Goal: Task Accomplishment & Management: Use online tool/utility

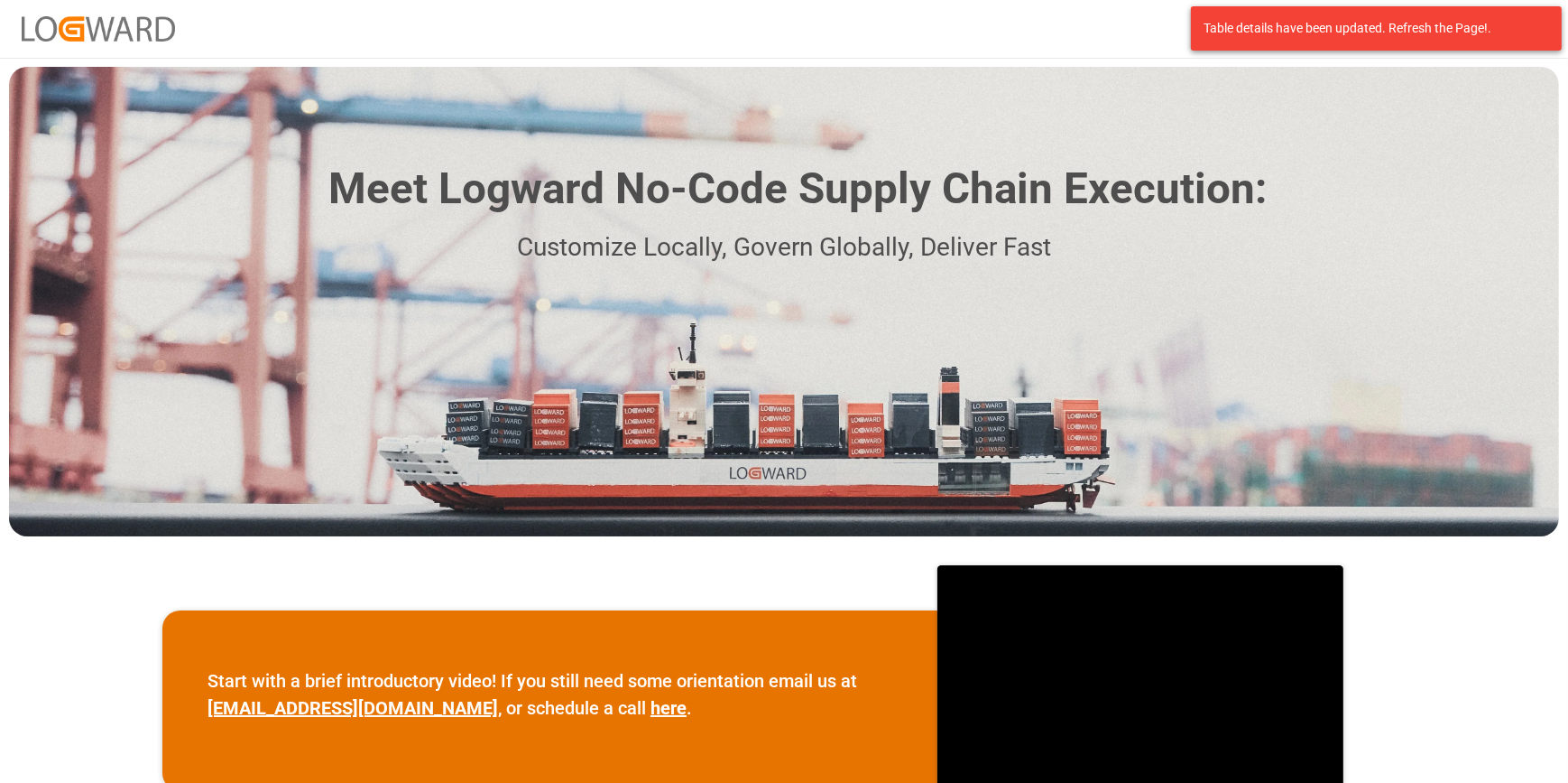
click at [1394, 271] on div "Meet Logward No-Code Supply Chain Execution: Customize Locally, Govern Globally…" at bounding box center [784, 301] width 1550 height 470
click at [1343, 231] on div "Meet Logward No-Code Supply Chain Execution: Customize Locally, Govern Globally…" at bounding box center [784, 301] width 1550 height 470
click at [1458, 92] on div "Meet Logward No-Code Supply Chain Execution: Customize Locally, Govern Globally…" at bounding box center [784, 301] width 1550 height 470
click at [1099, 36] on div "Log In" at bounding box center [784, 28] width 1568 height 58
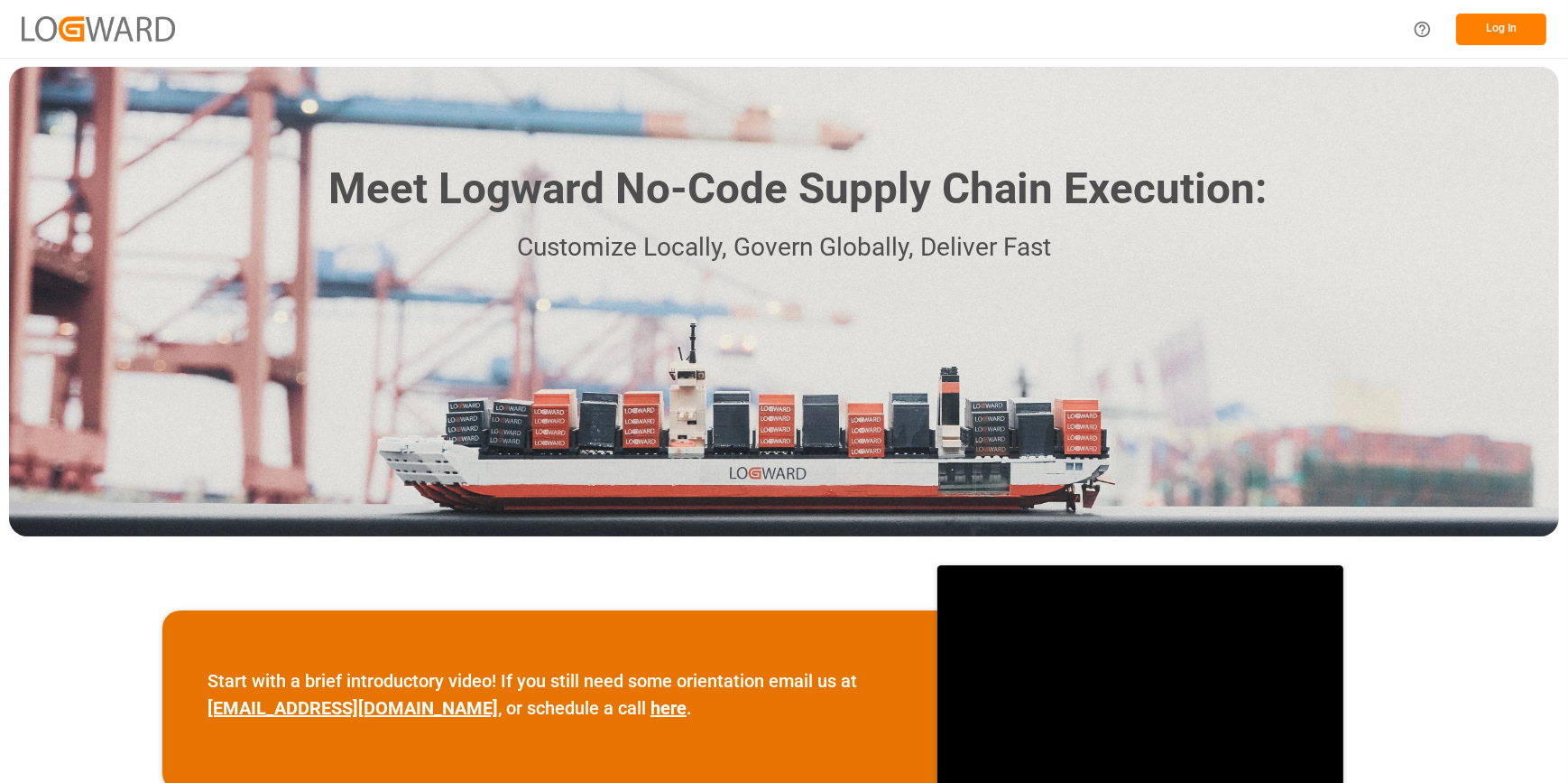
click at [1485, 28] on button "Log In" at bounding box center [1501, 28] width 90 height 31
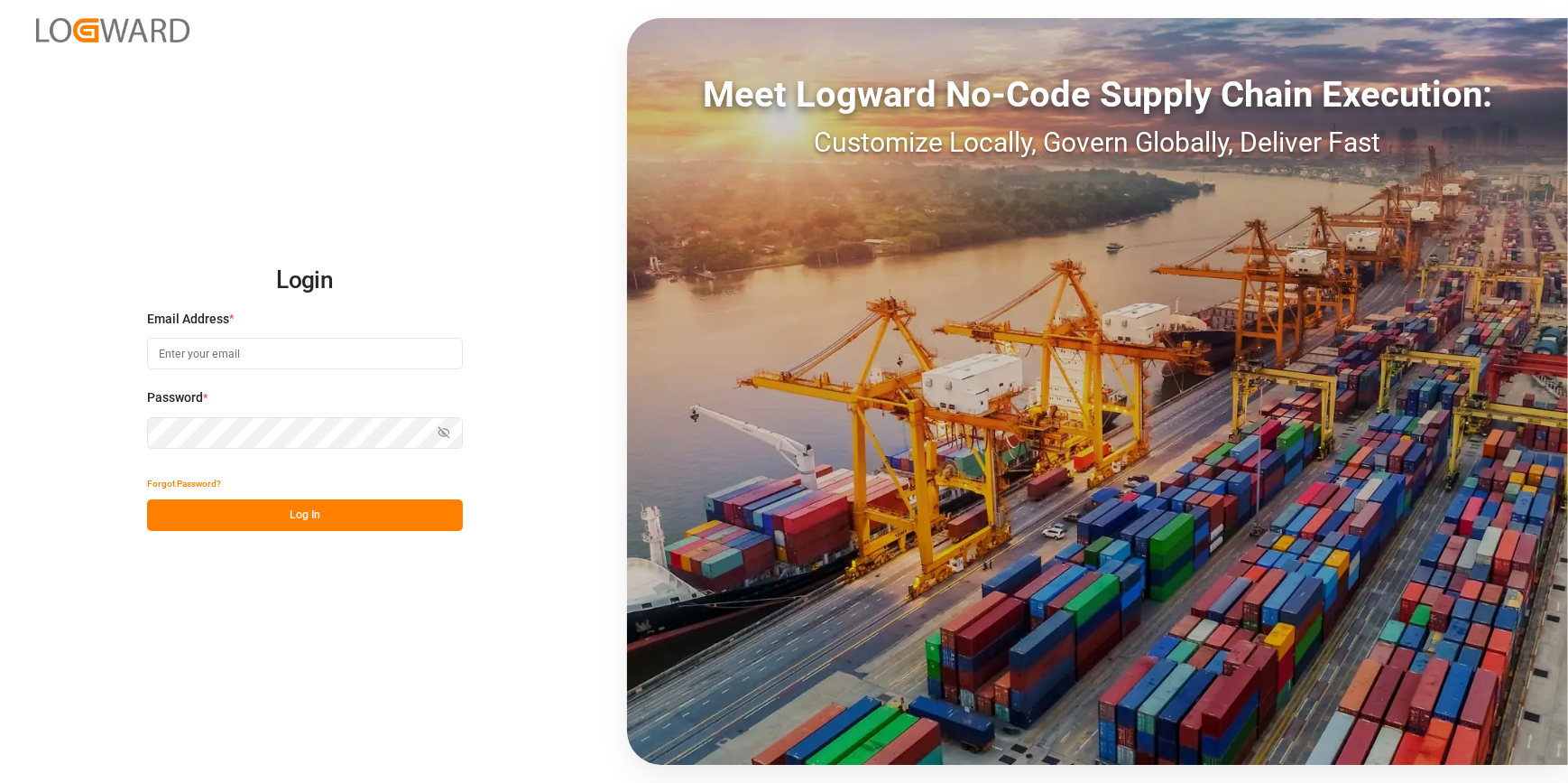
type input "catherine.heng@jamindustries.com"
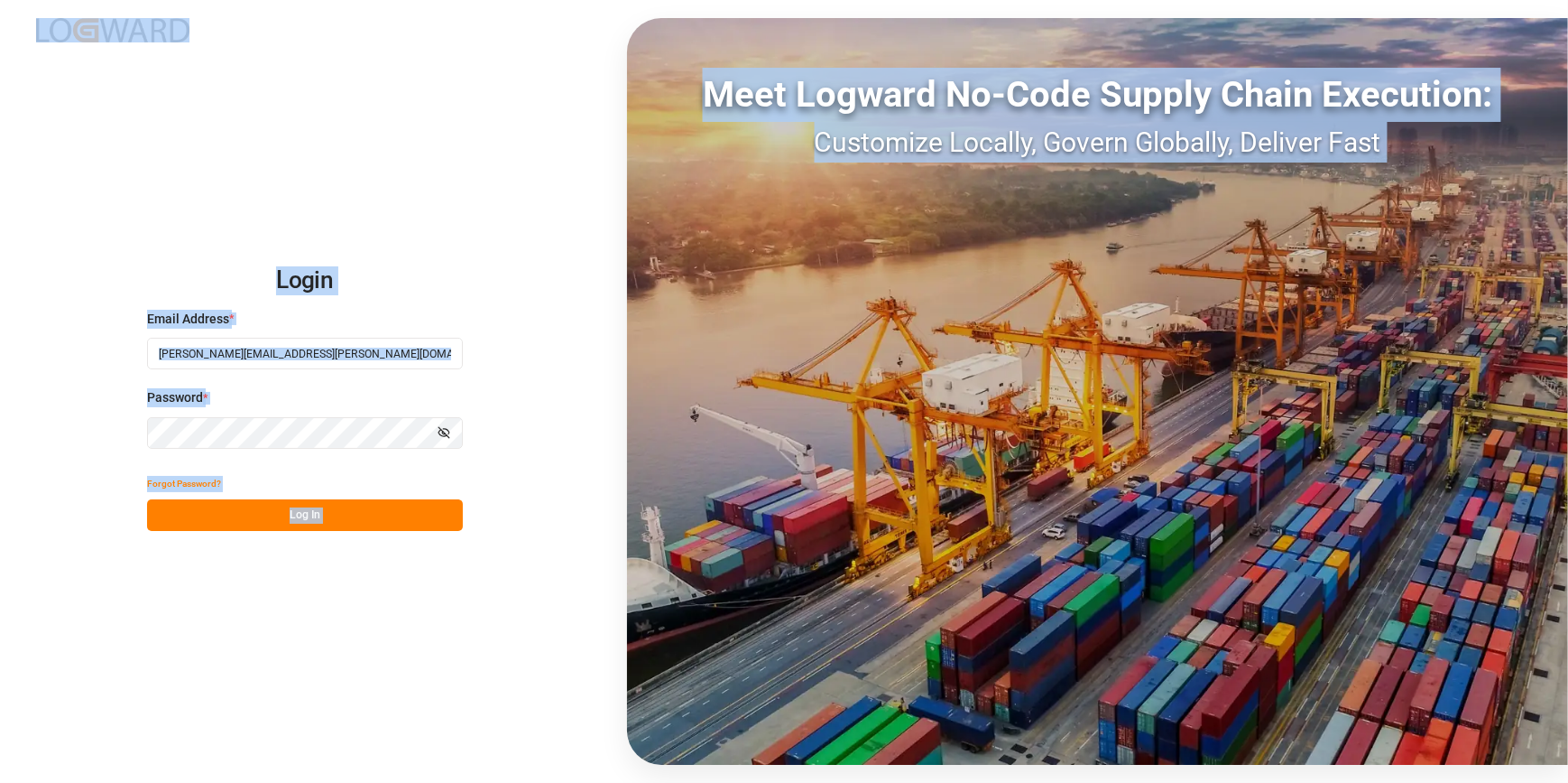
click at [341, 606] on div "Login Email Address * catherine.heng@jamindustries.com Password * Show password…" at bounding box center [784, 391] width 1568 height 783
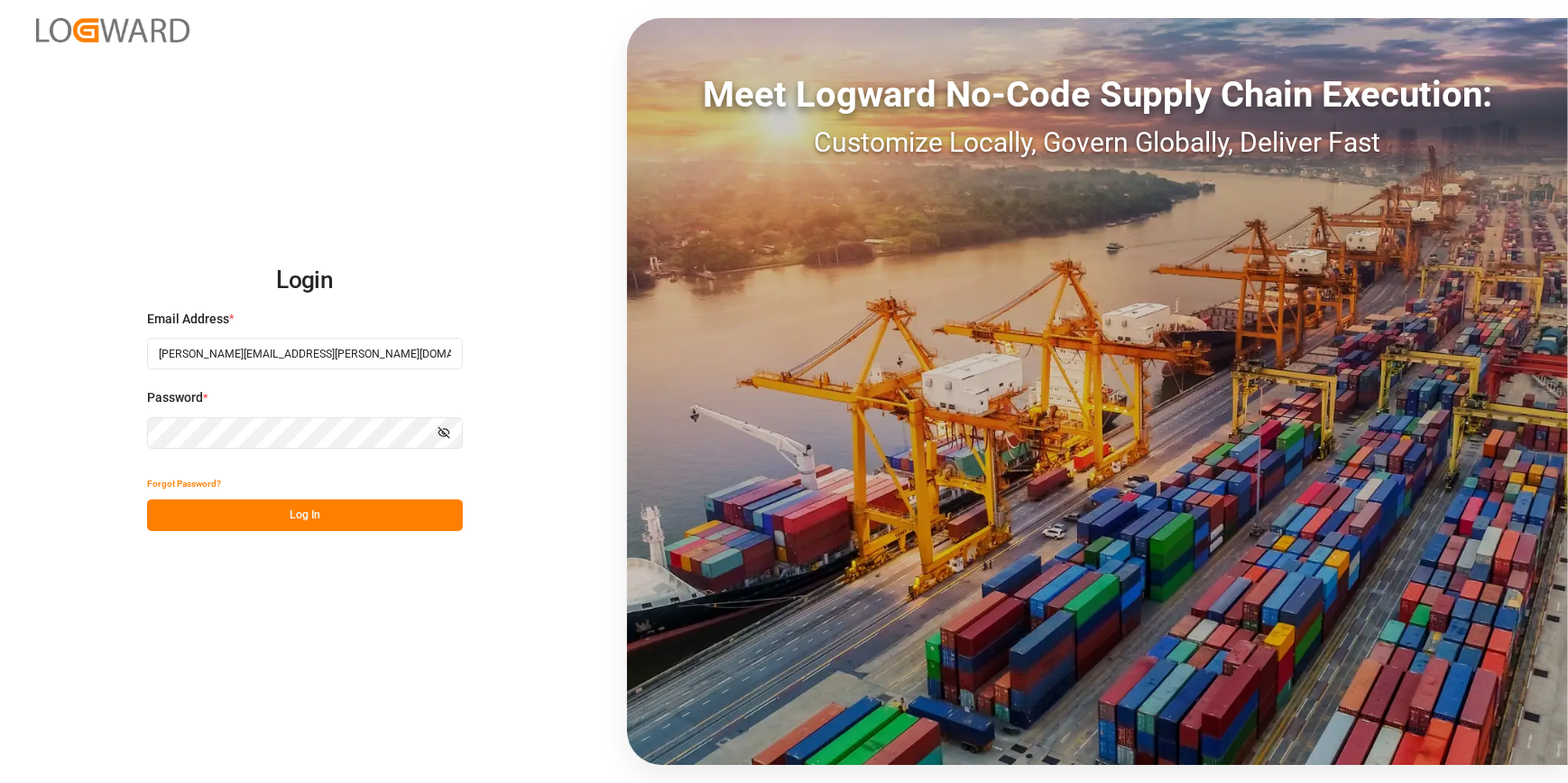
click at [284, 520] on button "Log In" at bounding box center [304, 514] width 316 height 31
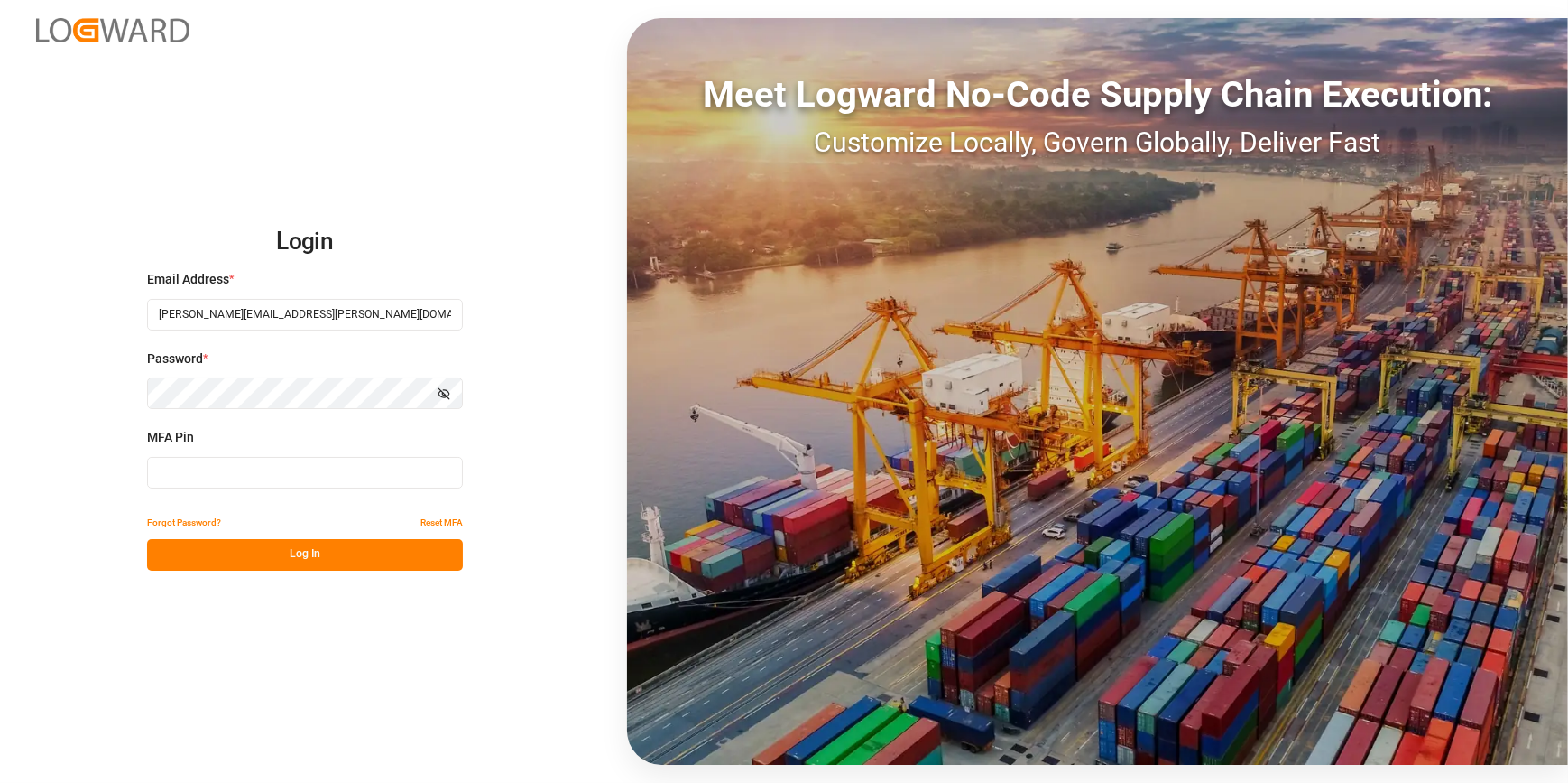
click at [184, 483] on input at bounding box center [304, 472] width 316 height 31
click at [183, 483] on input at bounding box center [304, 472] width 316 height 31
type input "532403"
click at [265, 561] on button "Log In" at bounding box center [304, 554] width 316 height 31
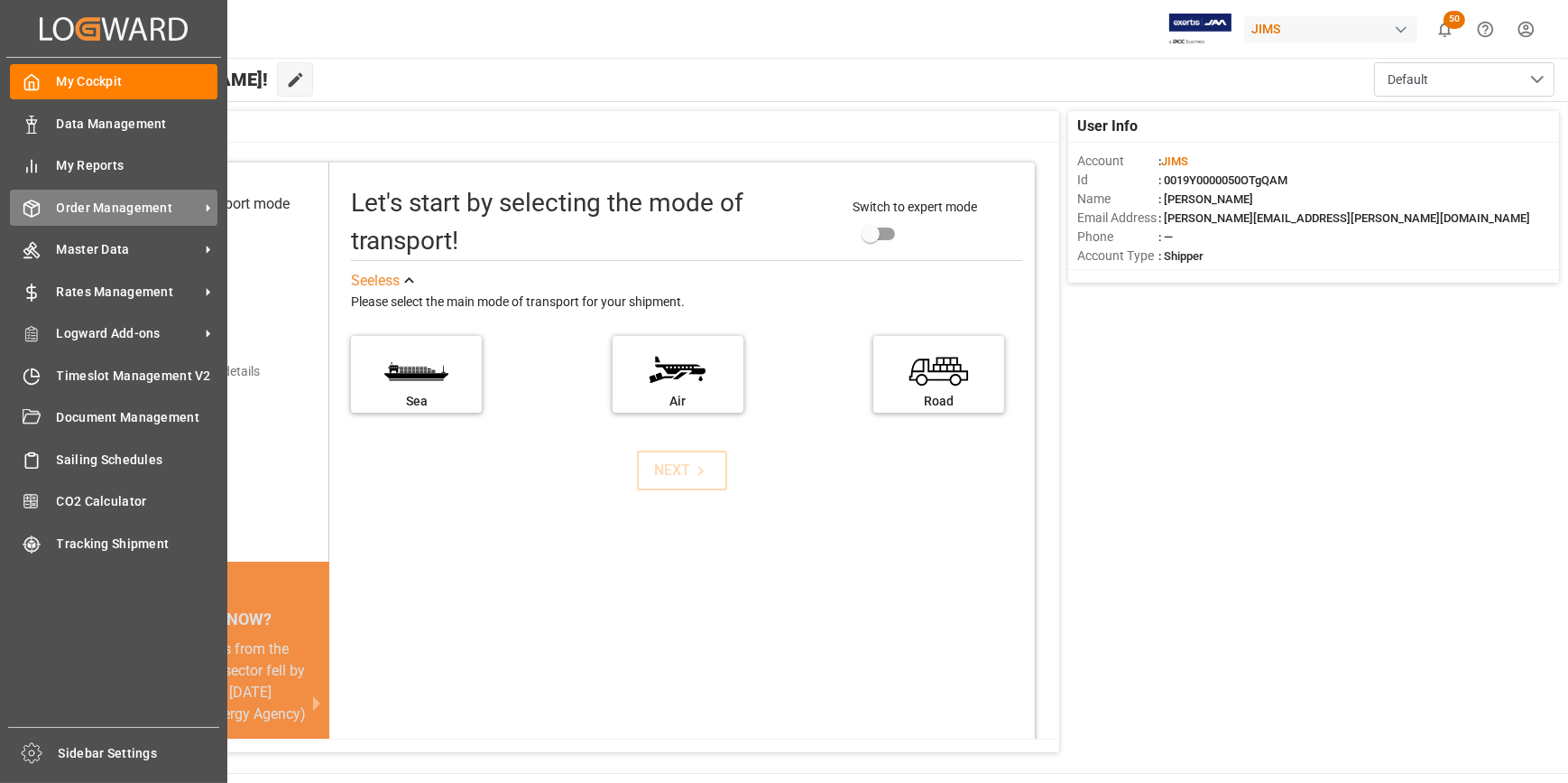
click at [100, 210] on span "Order Management" at bounding box center [128, 208] width 142 height 19
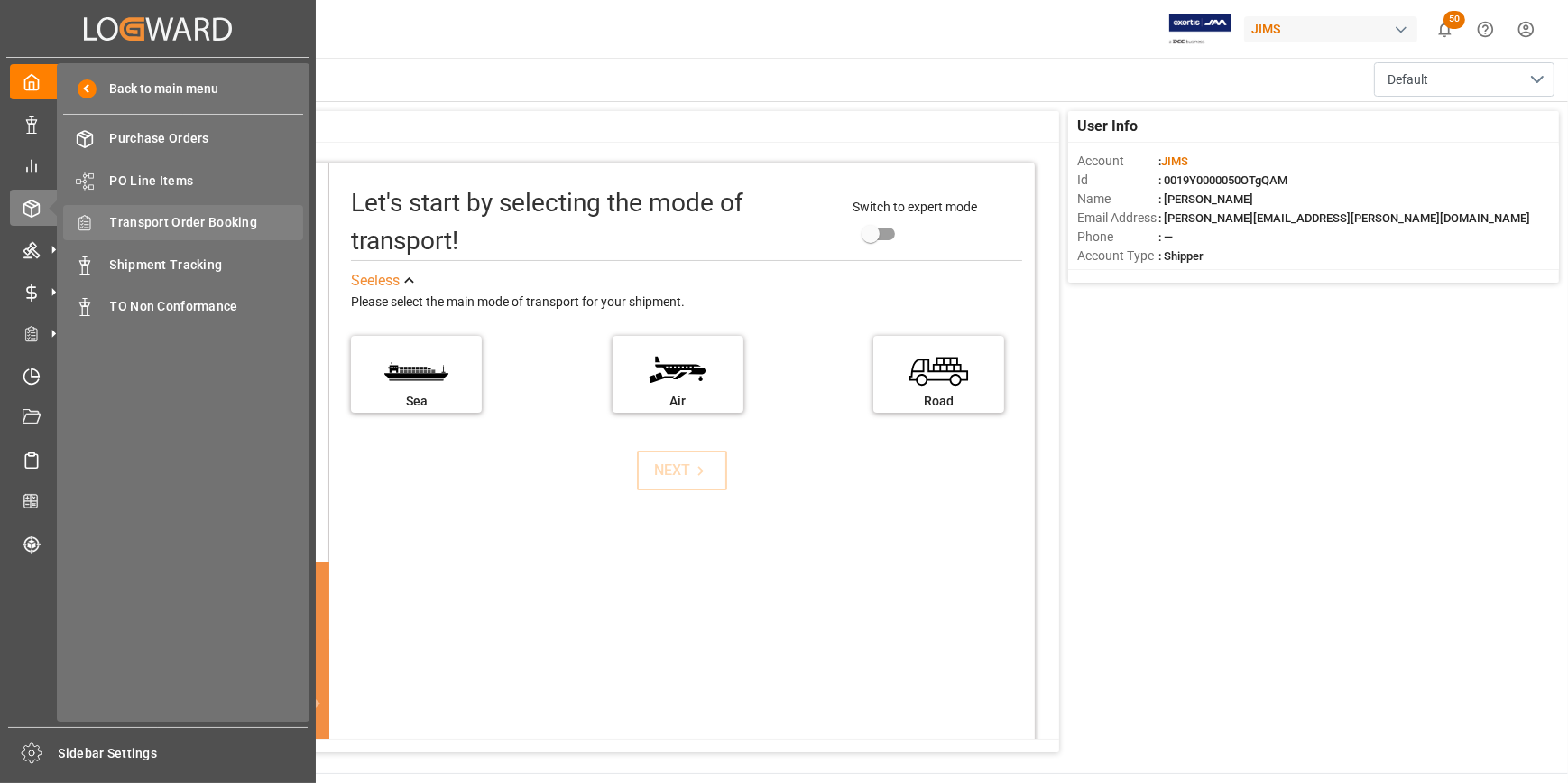
click at [212, 232] on span "Transport Order Booking" at bounding box center [207, 222] width 194 height 19
